Goal: Entertainment & Leisure: Consume media (video, audio)

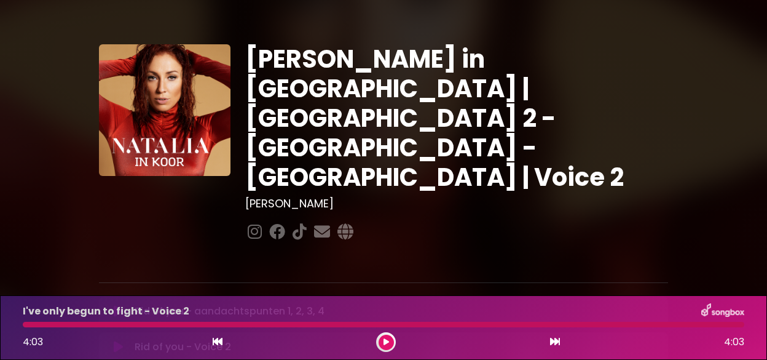
scroll to position [123, 0]
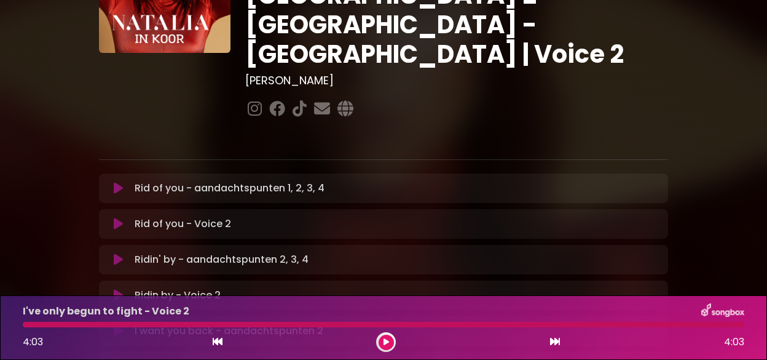
click at [117, 218] on icon at bounding box center [118, 224] width 9 height 12
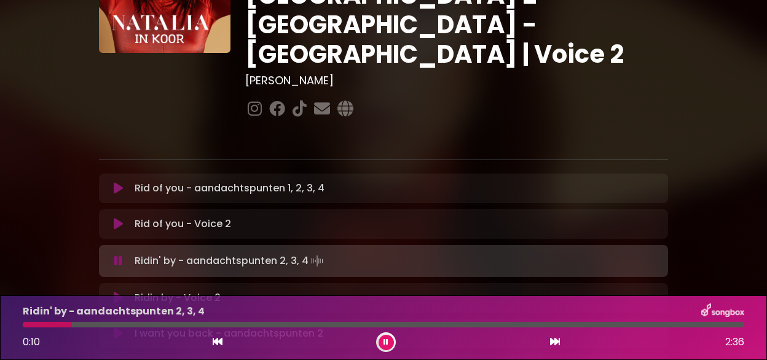
click at [384, 336] on button at bounding box center [386, 341] width 15 height 15
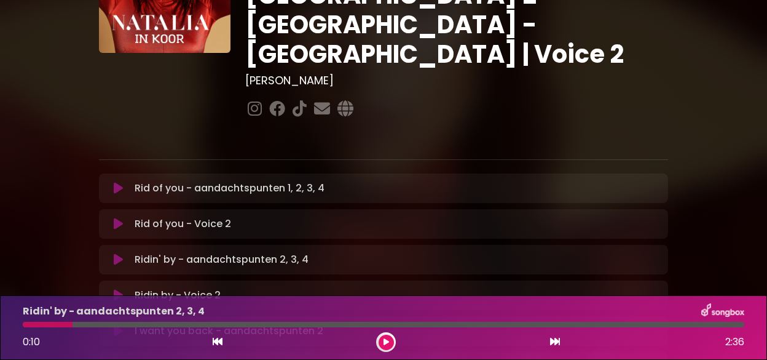
click at [114, 289] on icon at bounding box center [118, 295] width 9 height 12
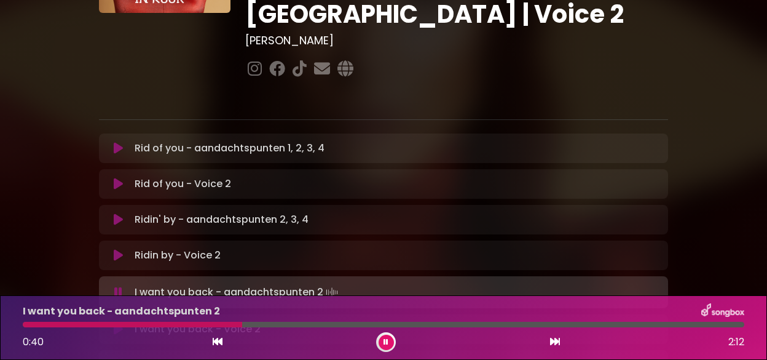
scroll to position [184, 0]
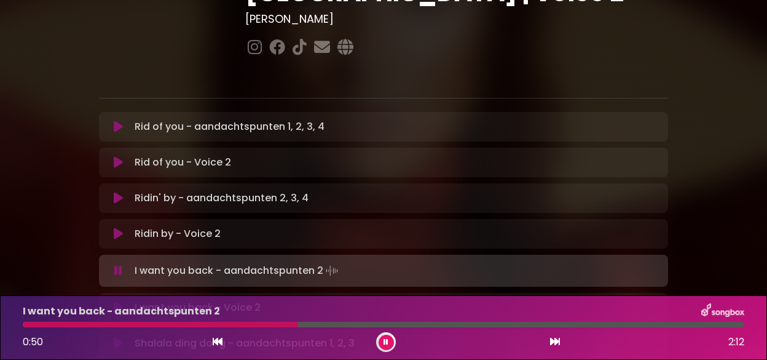
click at [384, 336] on button at bounding box center [386, 341] width 15 height 15
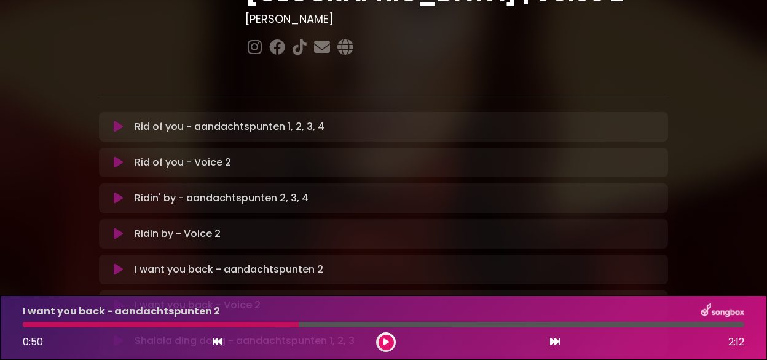
click at [116, 299] on icon at bounding box center [118, 305] width 9 height 12
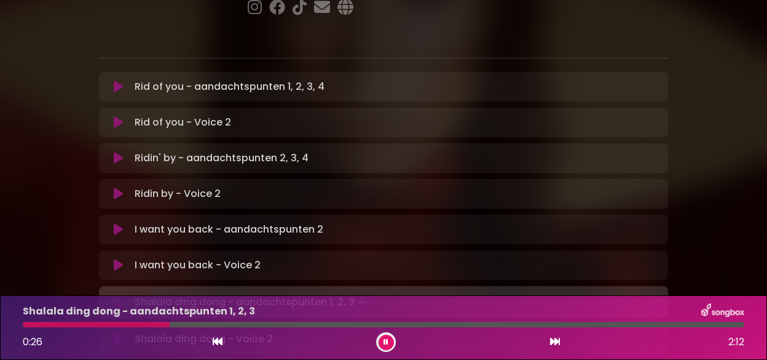
scroll to position [246, 0]
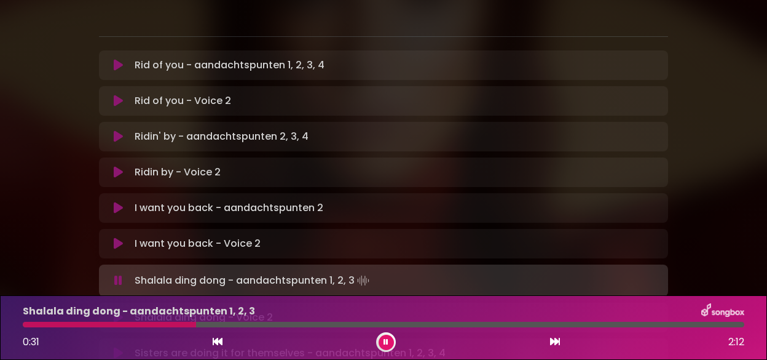
click at [382, 335] on button at bounding box center [386, 341] width 15 height 15
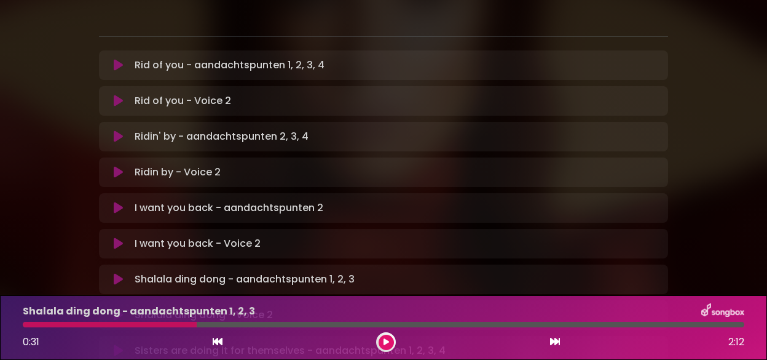
click at [116, 309] on icon at bounding box center [118, 315] width 9 height 12
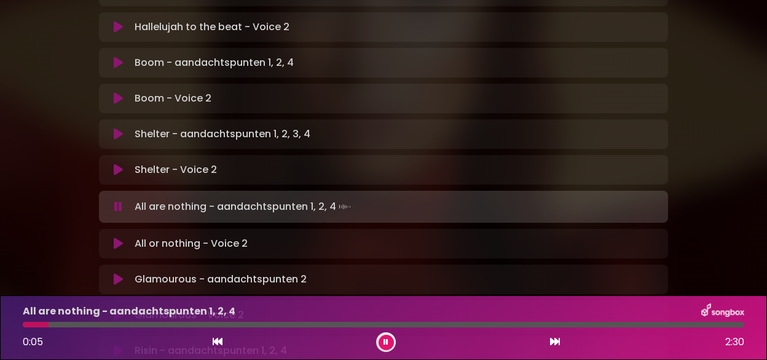
scroll to position [738, 0]
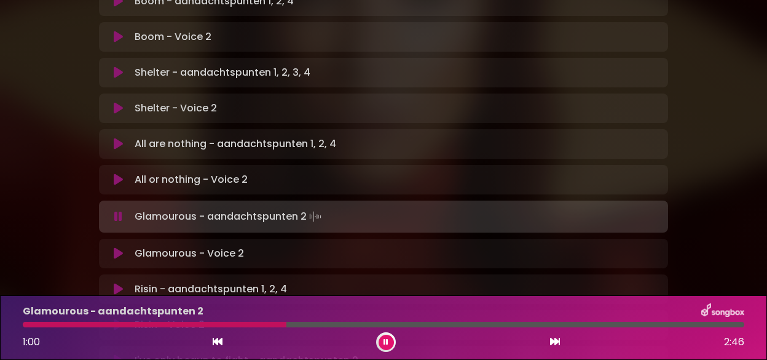
click at [385, 338] on icon at bounding box center [386, 341] width 5 height 7
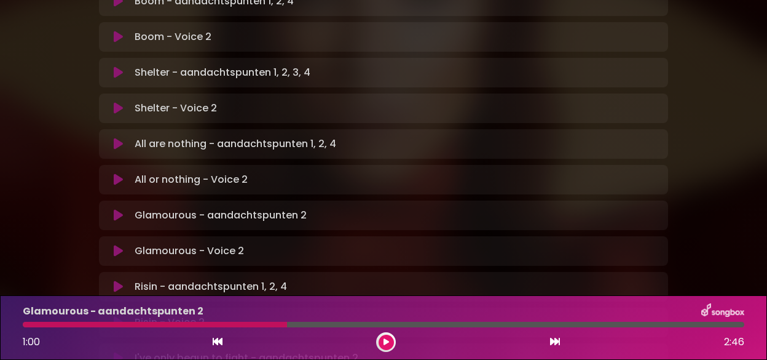
click at [380, 337] on button at bounding box center [386, 341] width 15 height 15
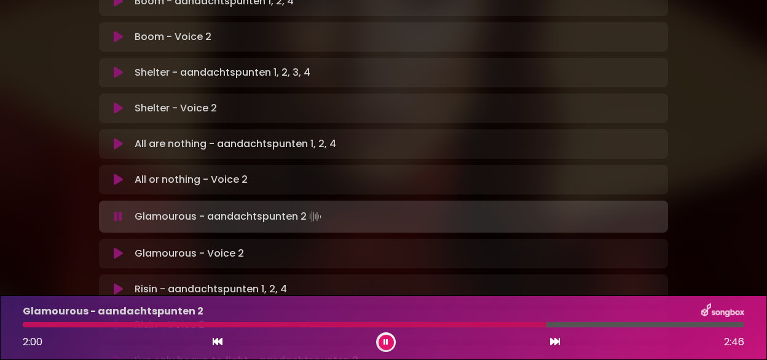
click at [384, 338] on icon at bounding box center [386, 341] width 5 height 7
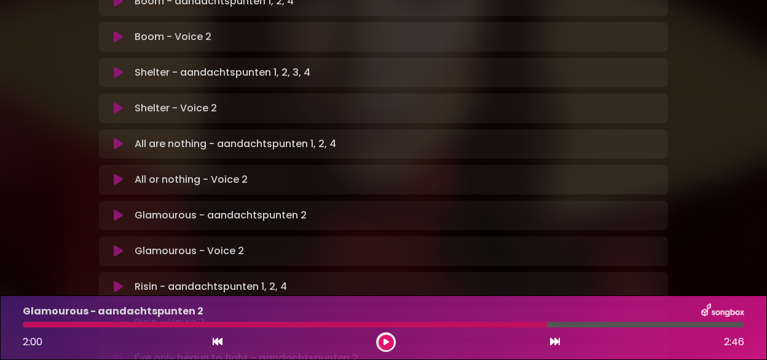
click at [505, 321] on div "Glamourous - aandachtspunten 2 2:00 2:46" at bounding box center [383, 327] width 736 height 49
click at [547, 322] on div at bounding box center [384, 324] width 722 height 6
drag, startPoint x: 546, startPoint y: 323, endPoint x: 473, endPoint y: 323, distance: 73.8
click at [473, 323] on div at bounding box center [285, 324] width 524 height 6
click at [474, 323] on div at bounding box center [285, 324] width 524 height 6
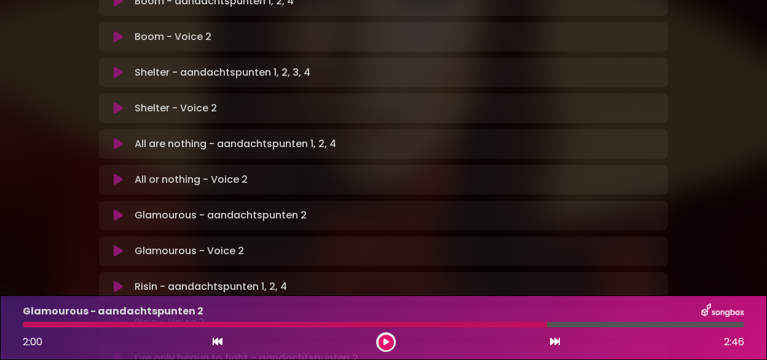
click at [385, 338] on icon at bounding box center [387, 341] width 6 height 7
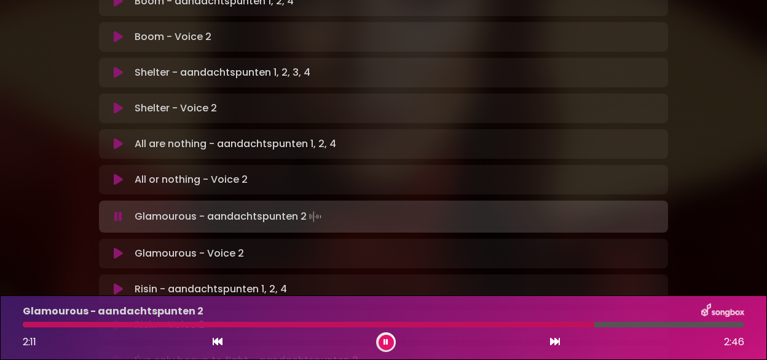
click at [384, 336] on button at bounding box center [386, 341] width 15 height 15
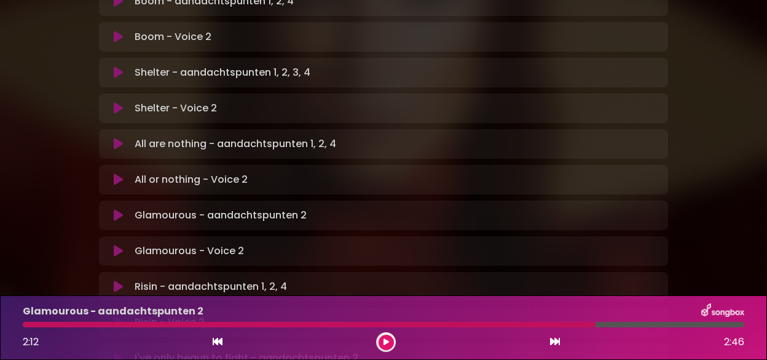
click at [435, 321] on div at bounding box center [309, 324] width 573 height 6
click at [384, 336] on button at bounding box center [386, 341] width 15 height 15
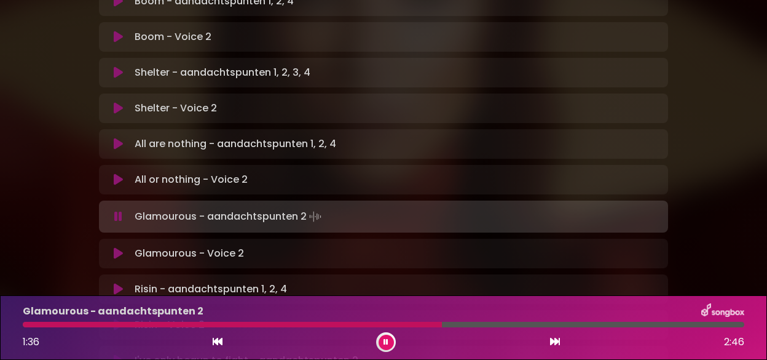
click at [406, 321] on div at bounding box center [232, 324] width 419 height 6
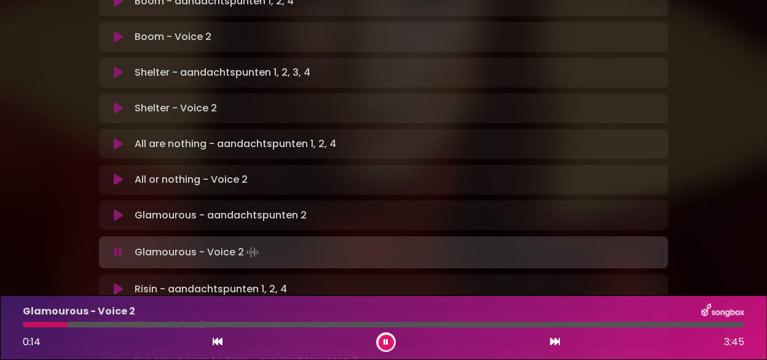
click at [384, 337] on button at bounding box center [386, 341] width 15 height 15
